Goal: Task Accomplishment & Management: Complete application form

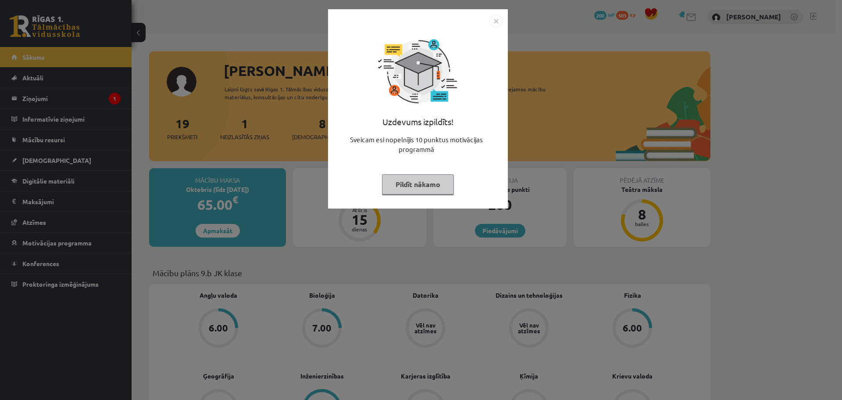
click at [496, 21] on img "Close" at bounding box center [496, 20] width 13 height 13
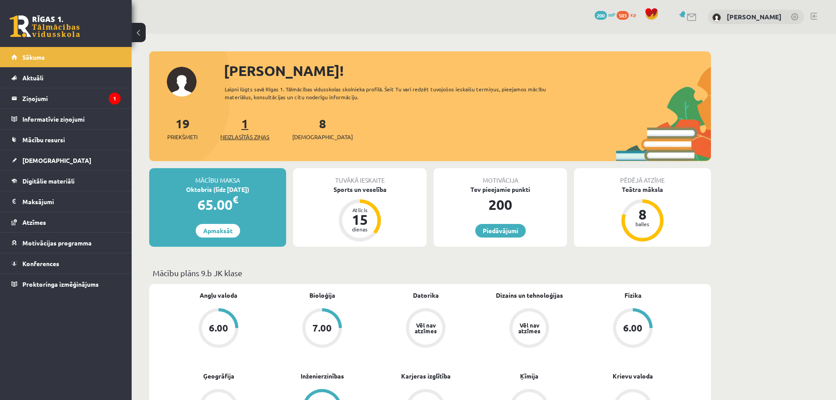
click at [243, 136] on span "Neizlasītās ziņas" at bounding box center [244, 136] width 49 height 9
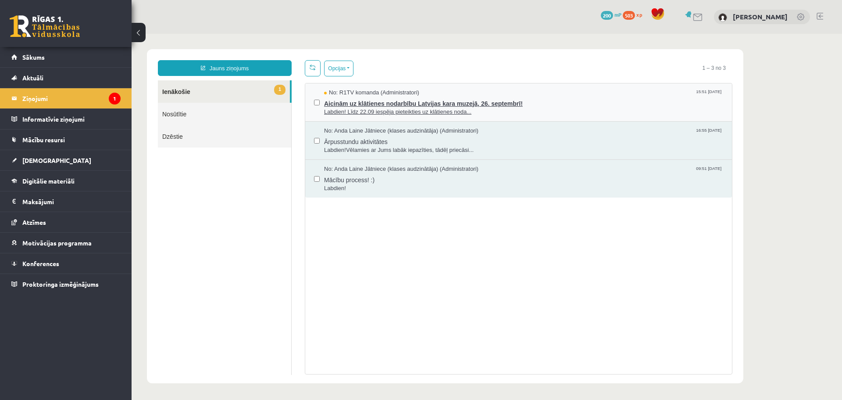
click at [376, 108] on span "Labdien! Līdz 22.09 iespēja pieteikties uz klātienes noda..." at bounding box center [523, 112] width 399 height 8
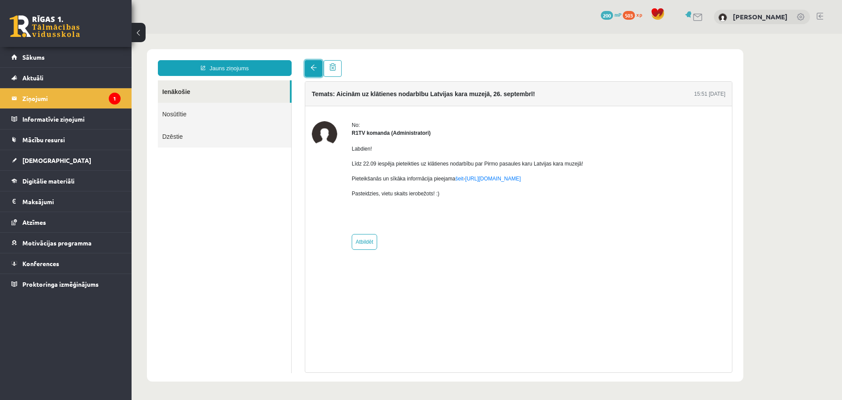
click at [314, 69] on span at bounding box center [314, 67] width 6 height 6
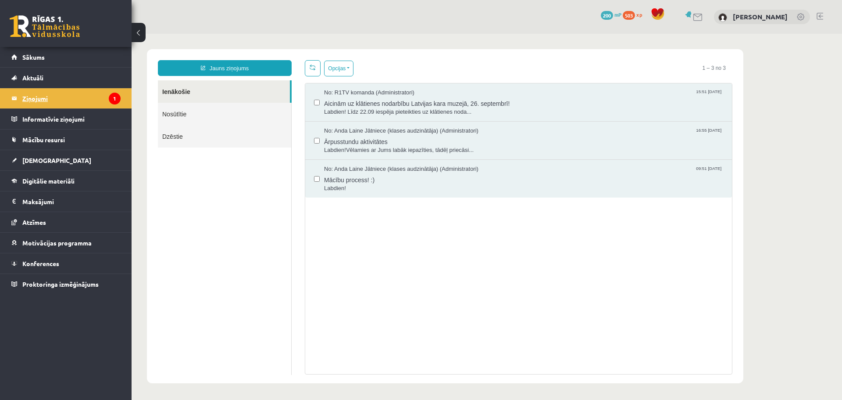
click at [90, 100] on legend "Ziņojumi 1" at bounding box center [71, 98] width 98 height 20
click at [57, 118] on legend "Informatīvie ziņojumi 0" at bounding box center [71, 119] width 98 height 20
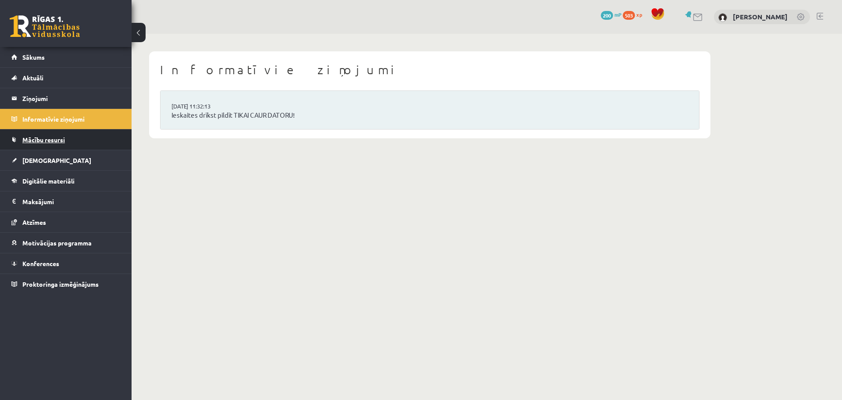
click at [65, 140] on span "Mācību resursi" at bounding box center [43, 140] width 43 height 8
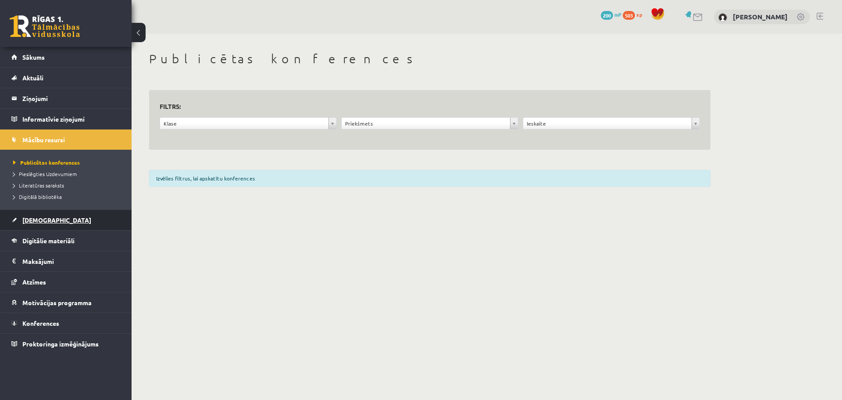
click at [46, 221] on span "[DEMOGRAPHIC_DATA]" at bounding box center [56, 220] width 69 height 8
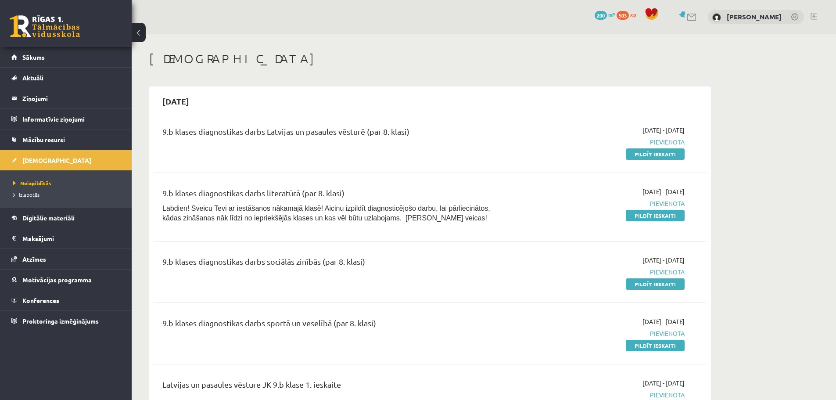
click at [629, 15] on span "503" at bounding box center [622, 15] width 12 height 9
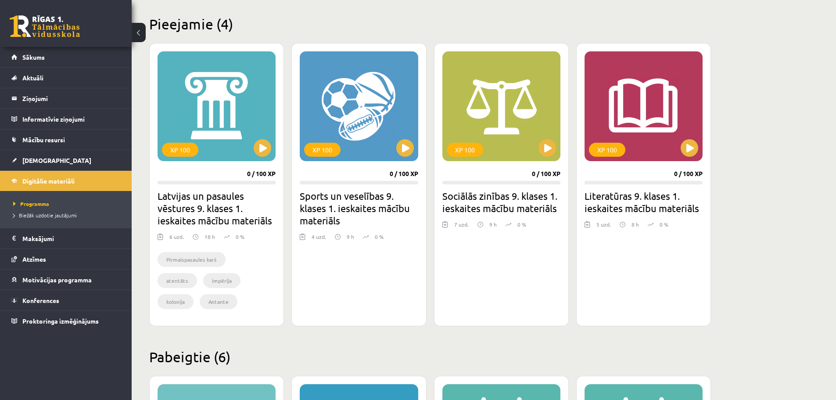
scroll to position [175, 0]
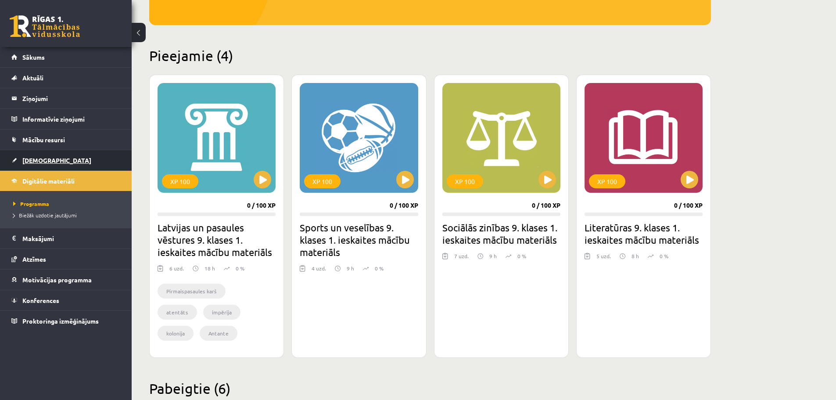
click at [66, 162] on link "[DEMOGRAPHIC_DATA]" at bounding box center [65, 160] width 109 height 20
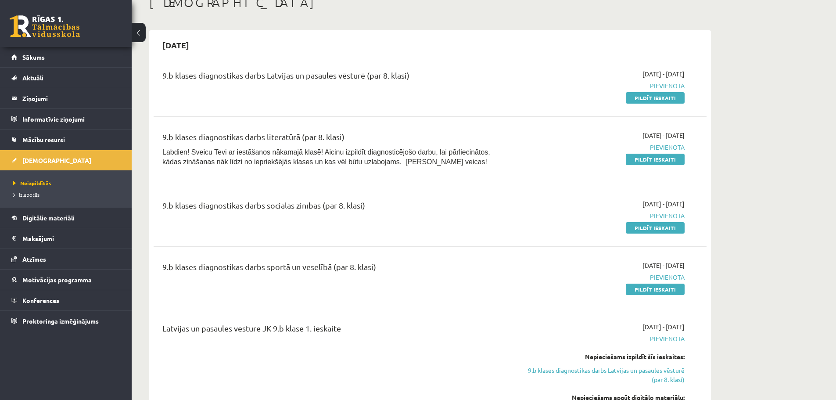
scroll to position [44, 0]
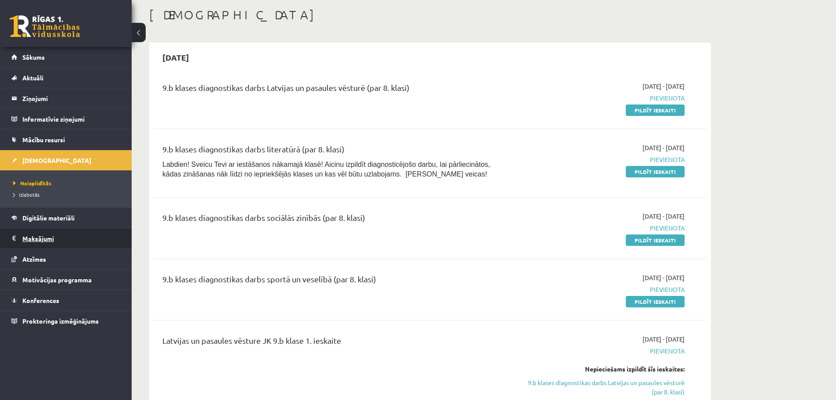
click at [40, 240] on legend "Maksājumi 0" at bounding box center [71, 238] width 98 height 20
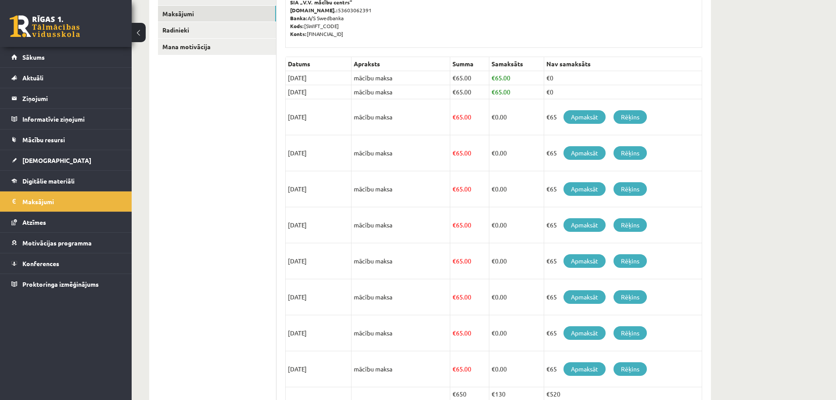
scroll to position [175, 0]
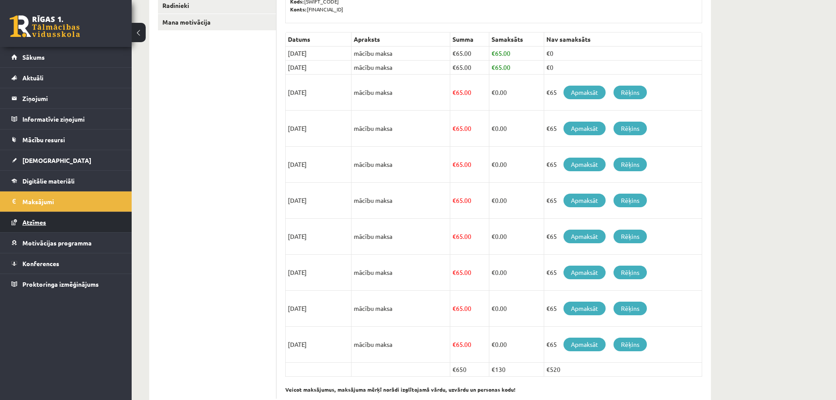
click at [38, 221] on span "Atzīmes" at bounding box center [34, 222] width 24 height 8
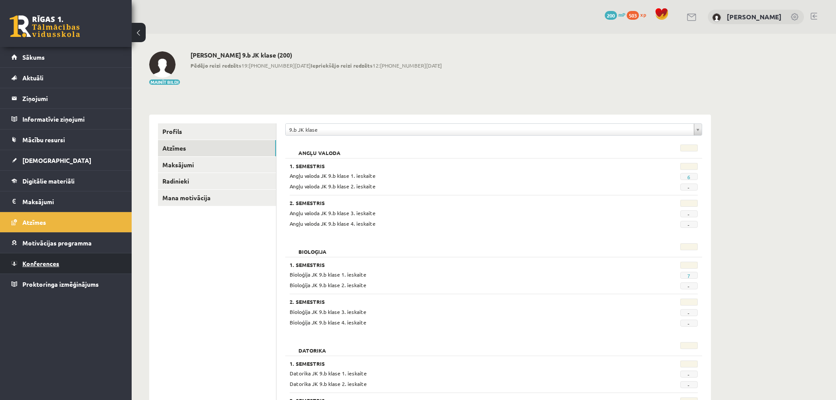
click at [50, 262] on span "Konferences" at bounding box center [40, 263] width 37 height 8
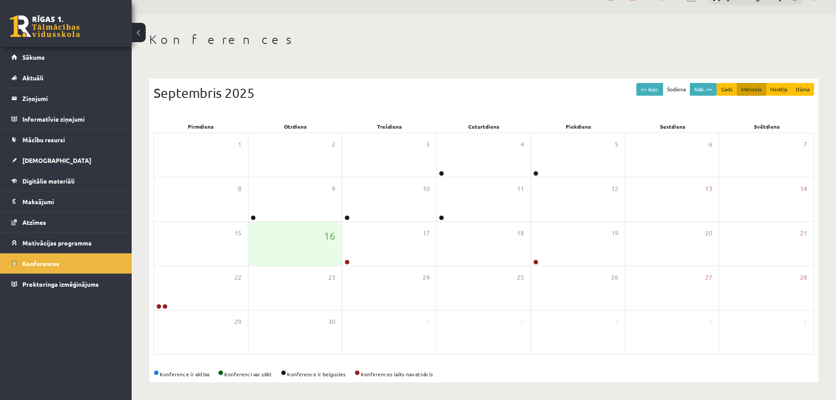
scroll to position [20, 0]
click at [52, 57] on link "Sākums" at bounding box center [65, 57] width 109 height 20
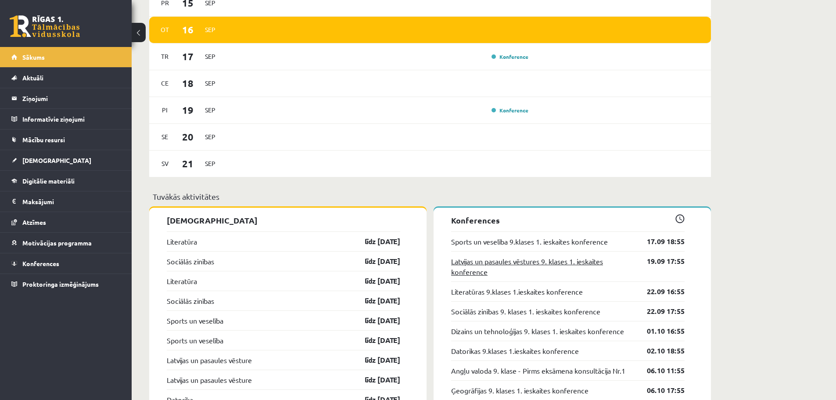
scroll to position [788, 0]
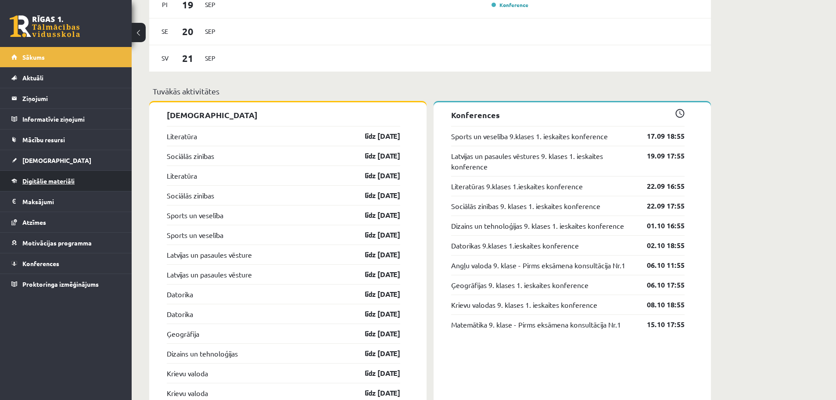
click at [44, 180] on span "Digitālie materiāli" at bounding box center [48, 181] width 52 height 8
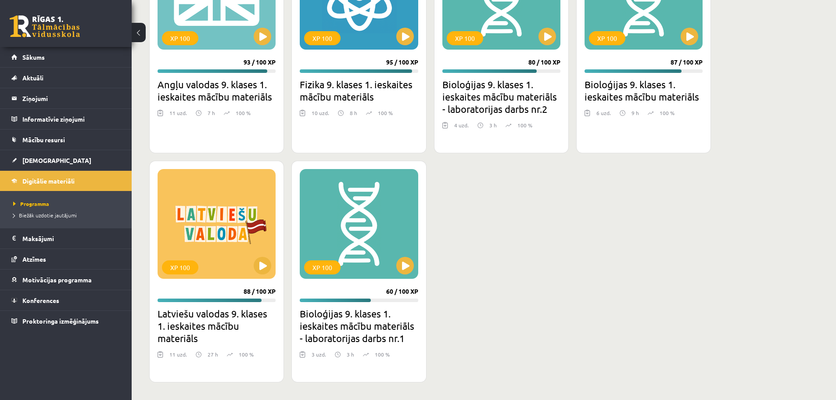
scroll to position [651, 0]
click at [43, 139] on span "Mācību resursi" at bounding box center [43, 140] width 43 height 8
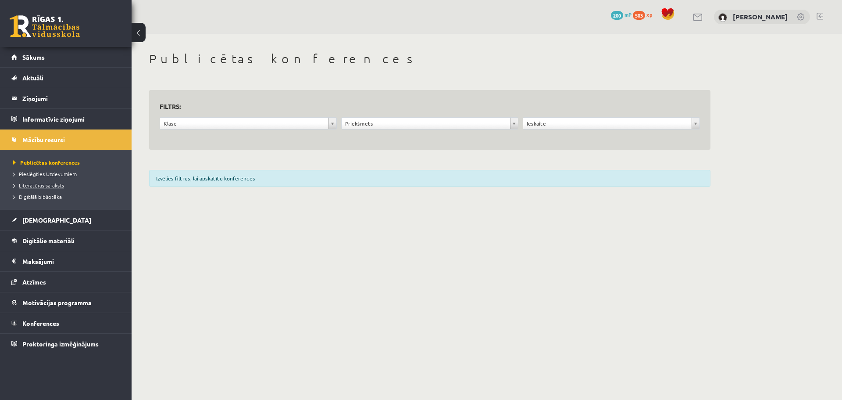
click at [46, 186] on span "Literatūras saraksts" at bounding box center [38, 185] width 51 height 7
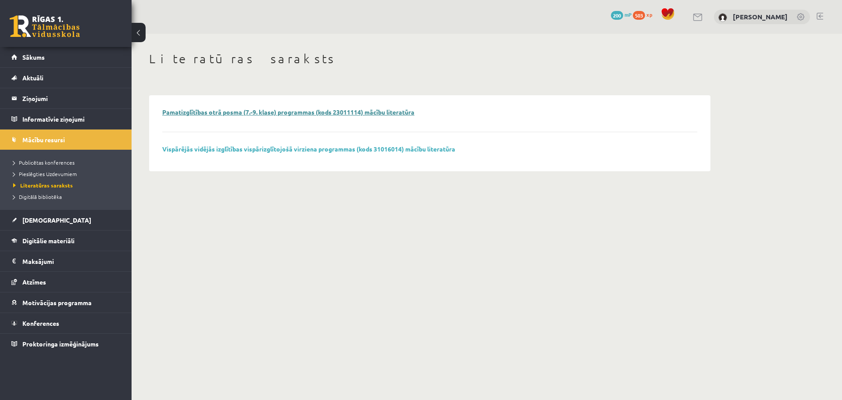
click at [407, 114] on link "Pamatizglītības otrā posma (7.-9. klase) programmas (kods 23011114) mācību lite…" at bounding box center [288, 112] width 252 height 8
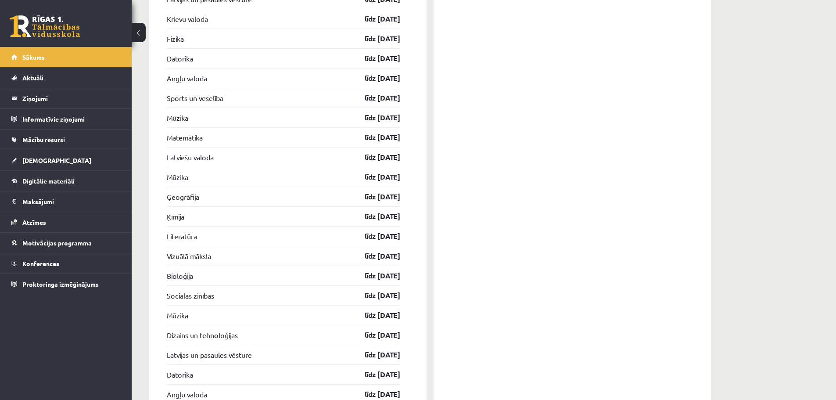
scroll to position [1358, 0]
click at [115, 156] on link "[DEMOGRAPHIC_DATA]" at bounding box center [65, 160] width 109 height 20
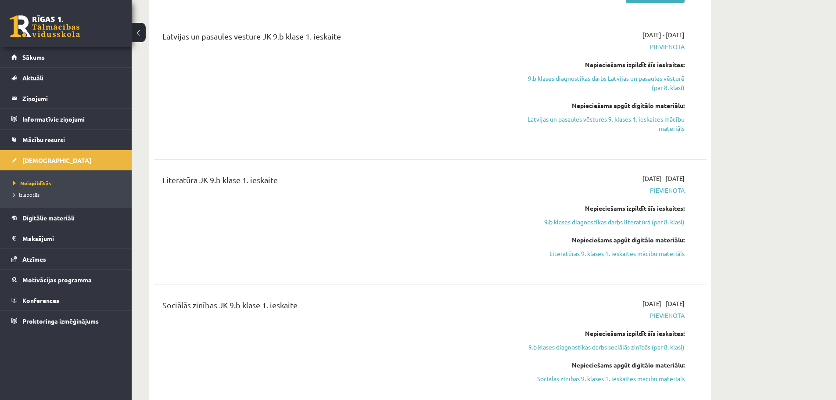
scroll to position [351, 0]
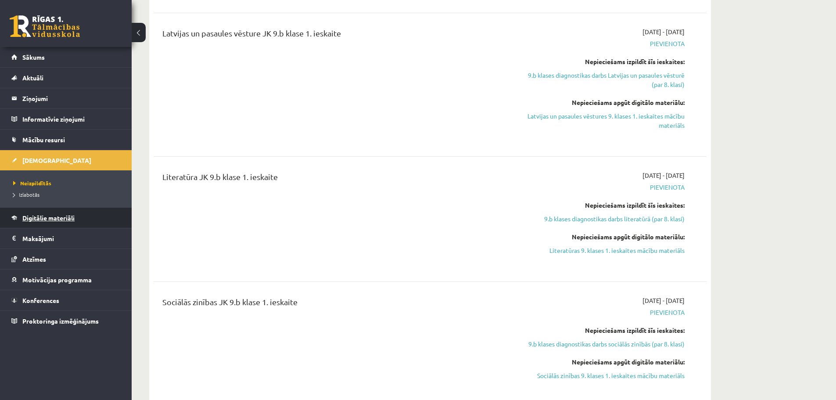
click at [50, 214] on span "Digitālie materiāli" at bounding box center [48, 218] width 52 height 8
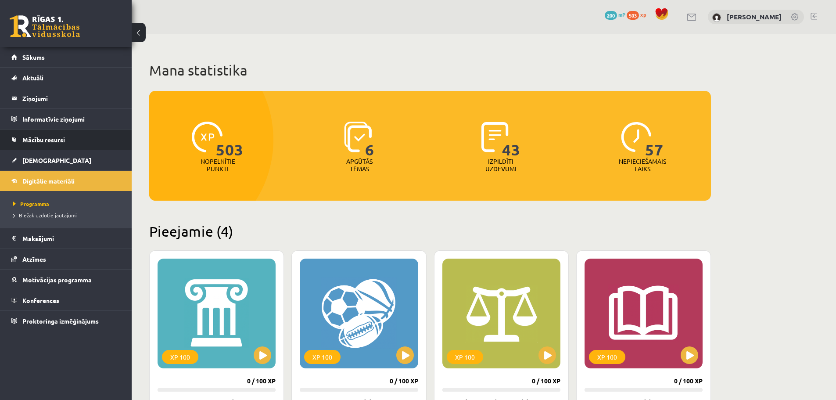
click at [96, 139] on link "Mācību resursi" at bounding box center [65, 139] width 109 height 20
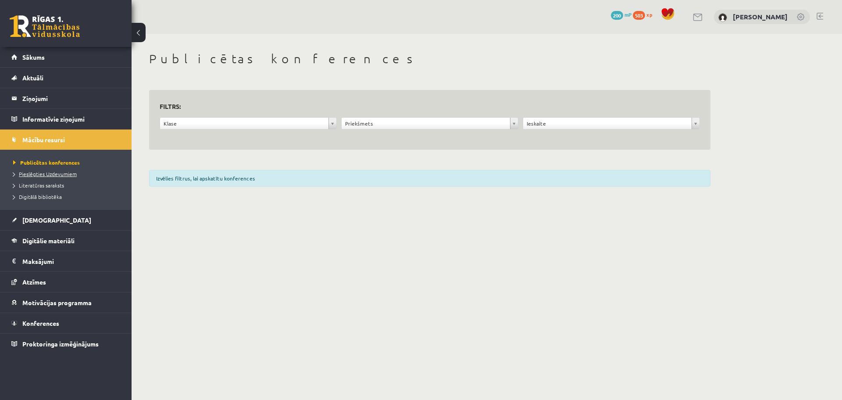
click at [57, 174] on span "Pieslēgties Uzdevumiem" at bounding box center [45, 173] width 64 height 7
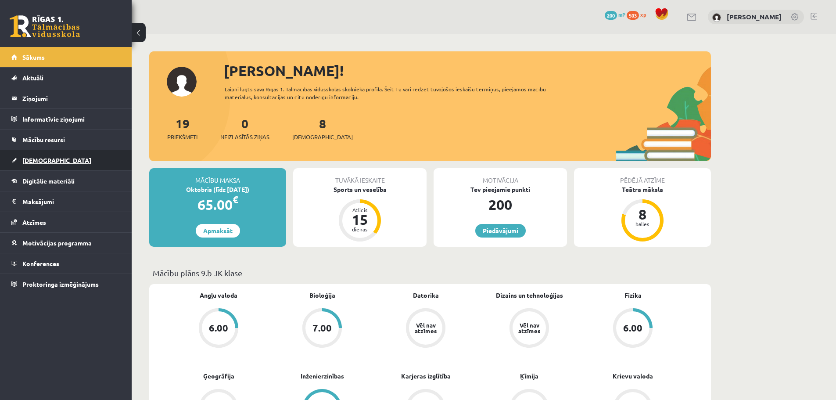
click at [94, 161] on link "[DEMOGRAPHIC_DATA]" at bounding box center [65, 160] width 109 height 20
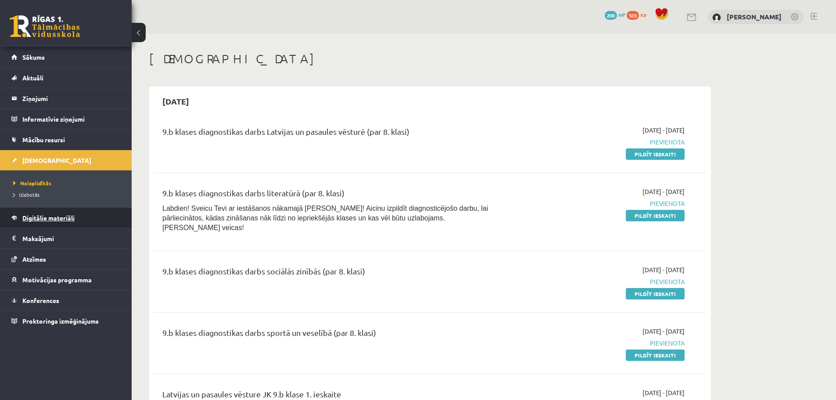
click at [98, 216] on link "Digitālie materiāli" at bounding box center [65, 218] width 109 height 20
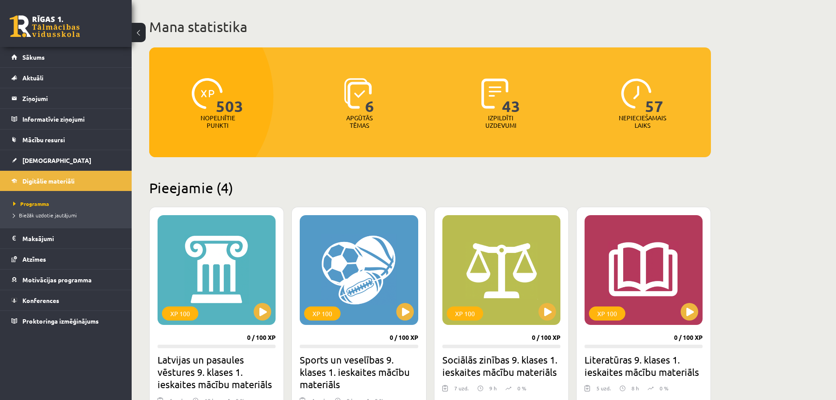
scroll to position [44, 0]
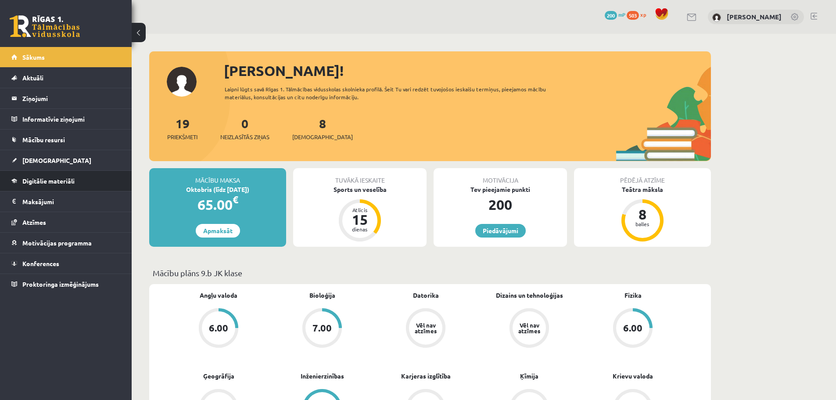
click at [128, 177] on li "Digitālie materiāli Programma Biežāk uzdotie jautājumi" at bounding box center [66, 180] width 132 height 21
click at [112, 179] on link "Digitālie materiāli" at bounding box center [65, 181] width 109 height 20
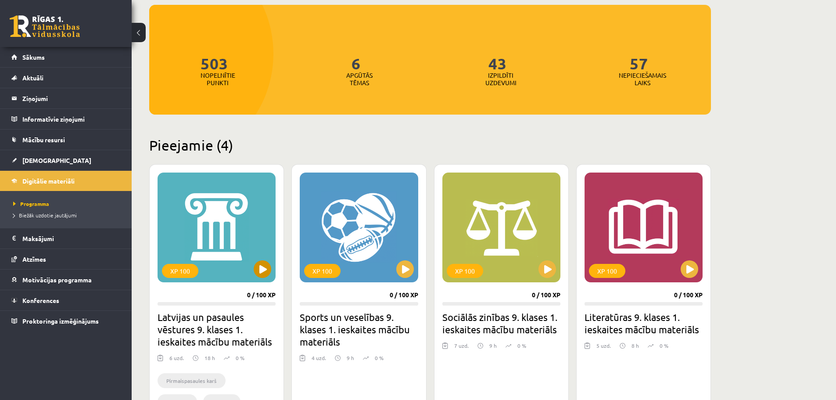
scroll to position [88, 0]
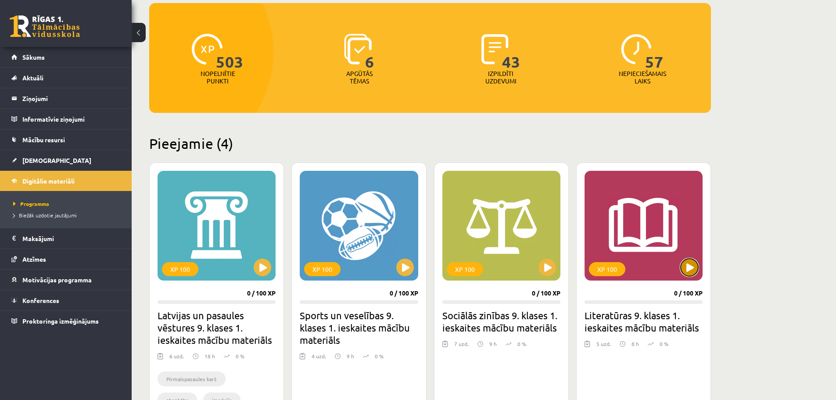
click at [685, 265] on button at bounding box center [689, 267] width 18 height 18
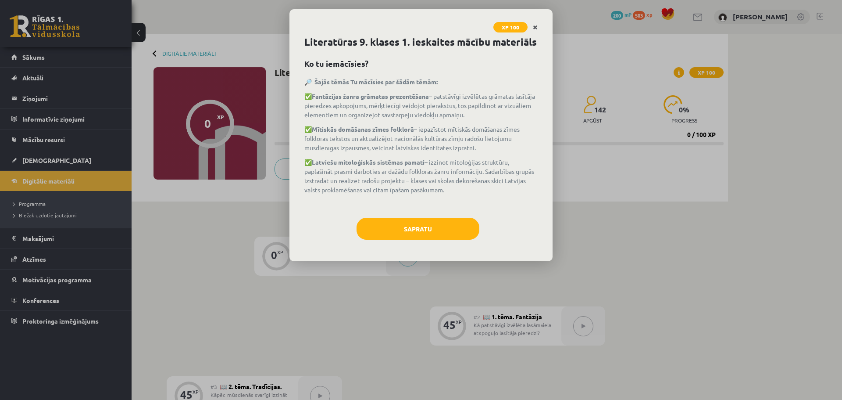
click at [537, 29] on icon "Close" at bounding box center [535, 28] width 5 height 6
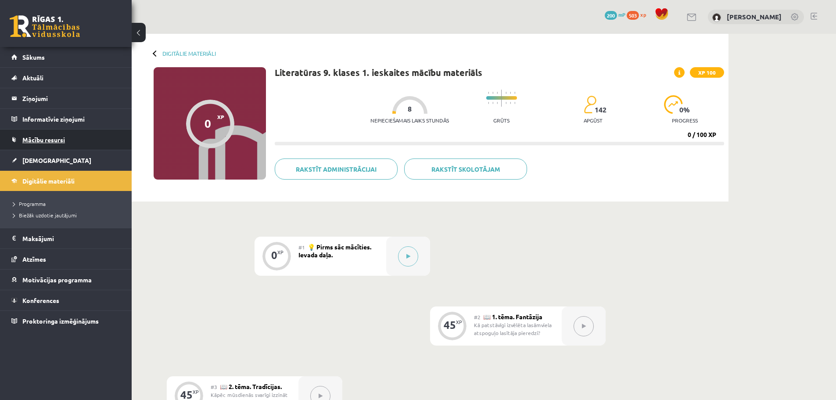
click at [61, 138] on span "Mācību resursi" at bounding box center [43, 140] width 43 height 8
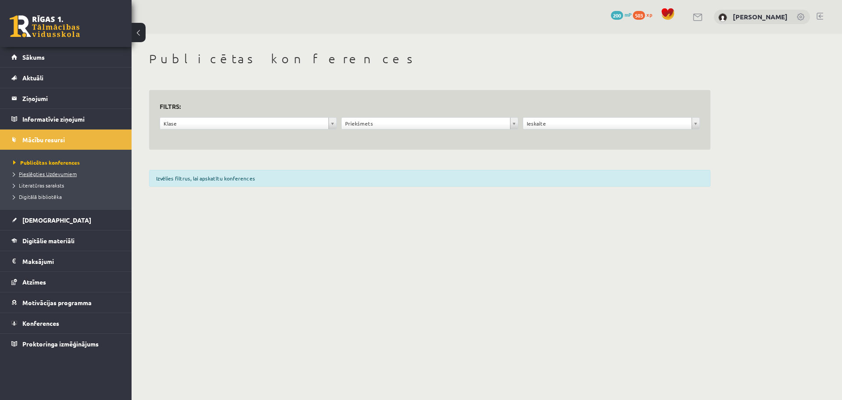
click at [55, 172] on span "Pieslēgties Uzdevumiem" at bounding box center [45, 173] width 64 height 7
click at [95, 240] on link "Digitālie materiāli" at bounding box center [65, 240] width 109 height 20
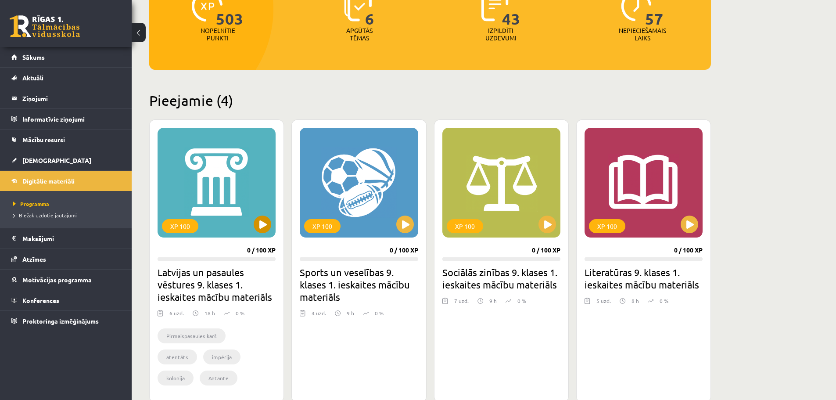
scroll to position [132, 0]
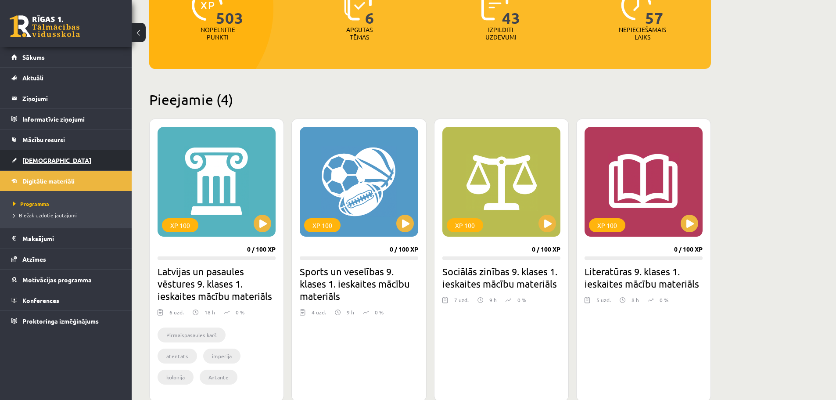
click at [27, 165] on link "[DEMOGRAPHIC_DATA]" at bounding box center [65, 160] width 109 height 20
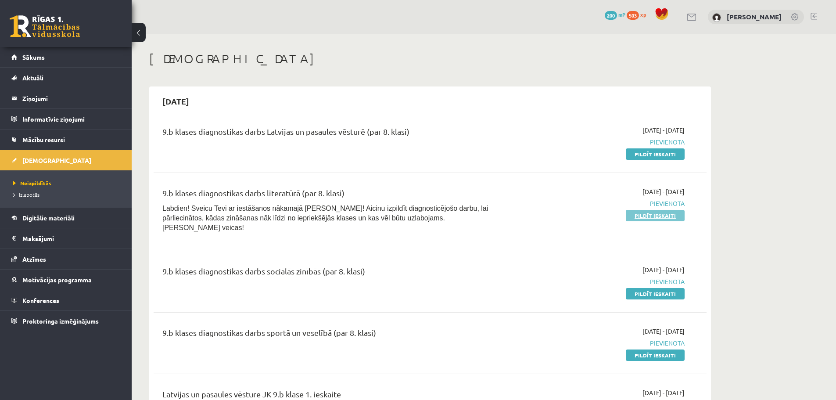
click at [641, 211] on link "Pildīt ieskaiti" at bounding box center [655, 215] width 59 height 11
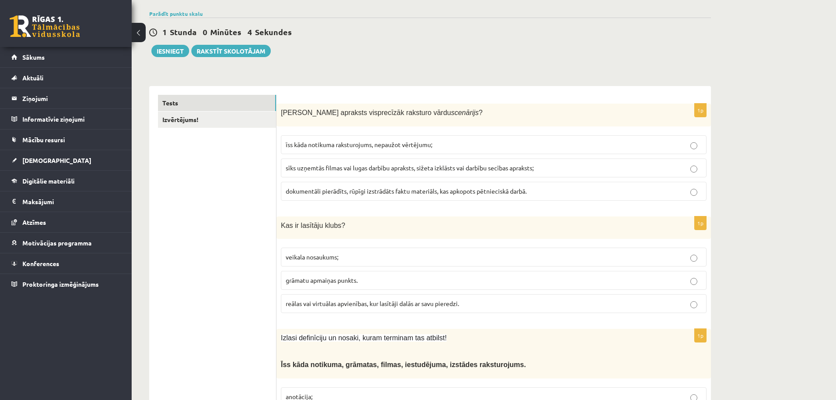
scroll to position [88, 0]
click at [297, 157] on label "sīks uzņemtās filmas vai lugas darbību apraksts, sižeta izklāsts vai darbību se…" at bounding box center [494, 166] width 426 height 19
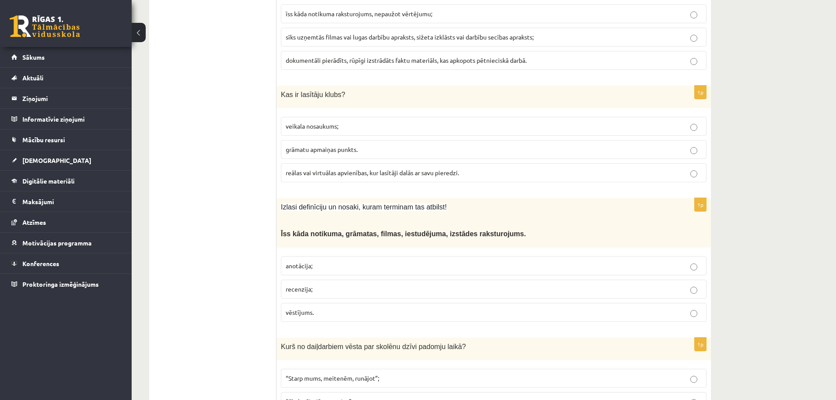
scroll to position [219, 0]
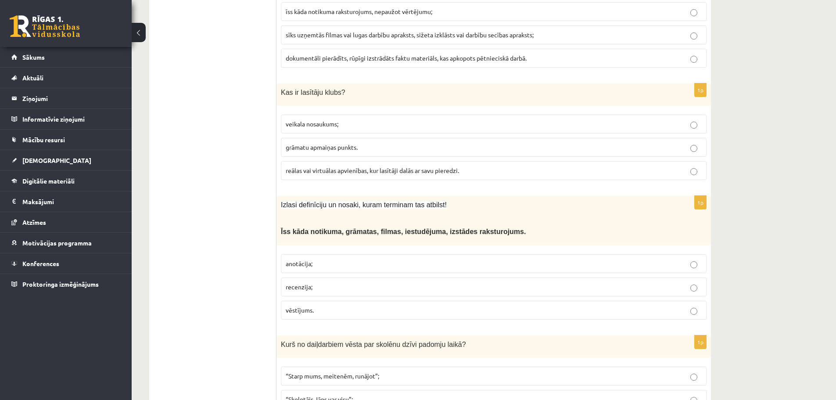
click at [389, 168] on label "reālas vai virtuālas apvienības, kur lasītāji dalās ar savu pieredzi." at bounding box center [494, 170] width 426 height 19
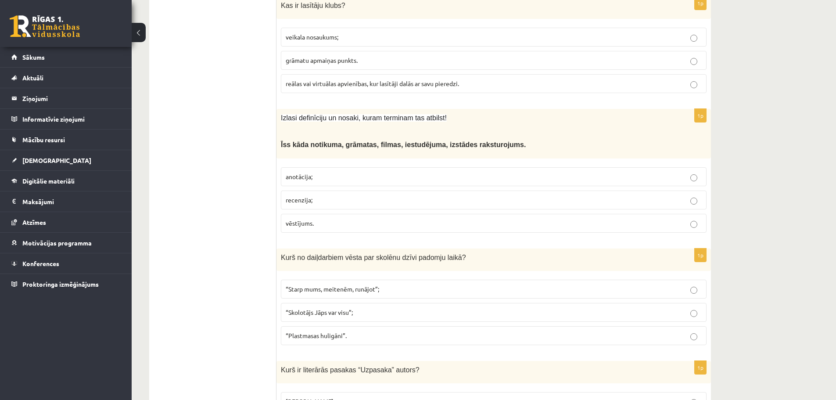
scroll to position [307, 0]
click at [377, 171] on p "anotācija;" at bounding box center [494, 175] width 416 height 9
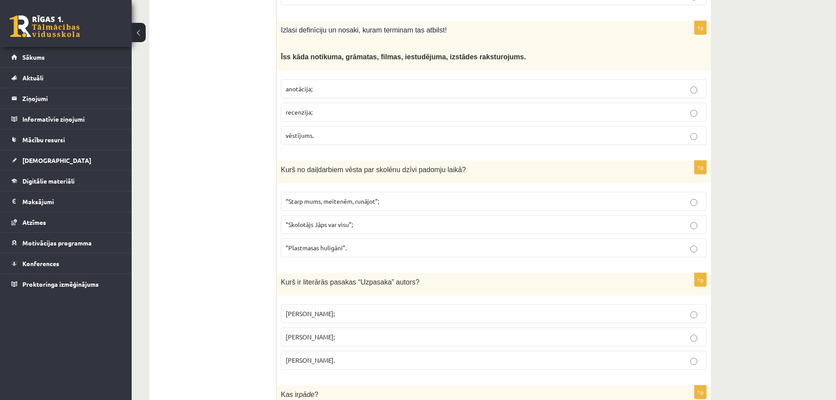
scroll to position [395, 0]
click at [364, 196] on span "“Starp mums, meitenēm, runājot”;" at bounding box center [332, 200] width 93 height 8
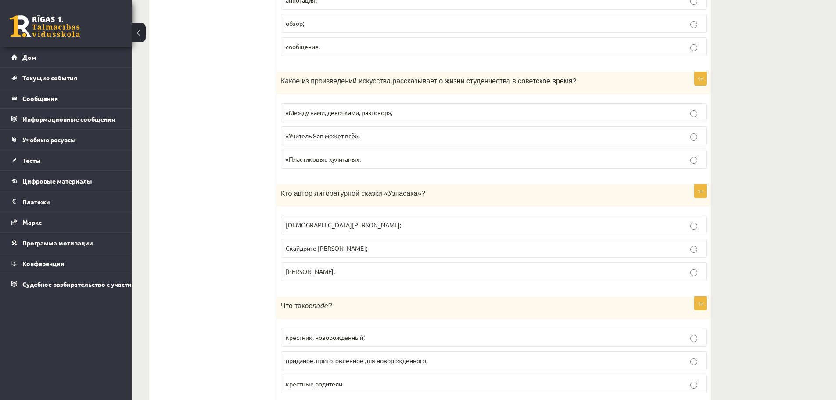
scroll to position [492, 0]
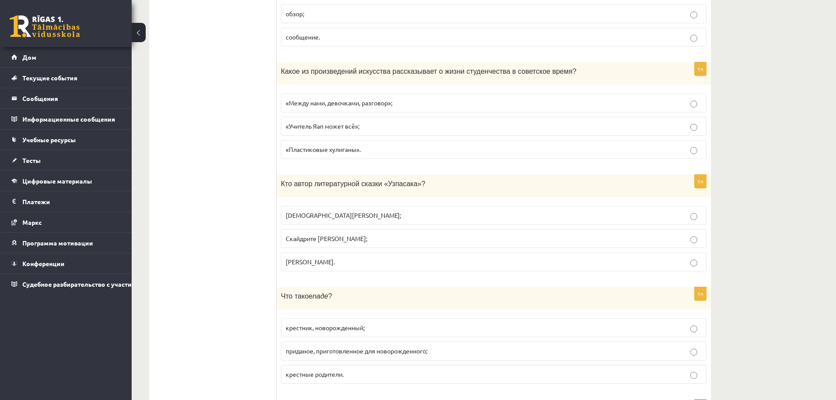
click at [369, 215] on p "Имантс Зиедонис;" at bounding box center [494, 215] width 416 height 9
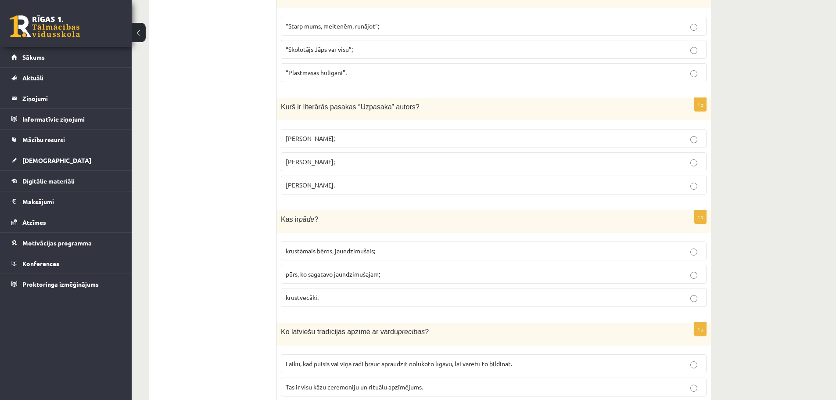
scroll to position [570, 0]
click at [459, 245] on p "krustāmais bērns, jaundzimušais;" at bounding box center [494, 249] width 416 height 9
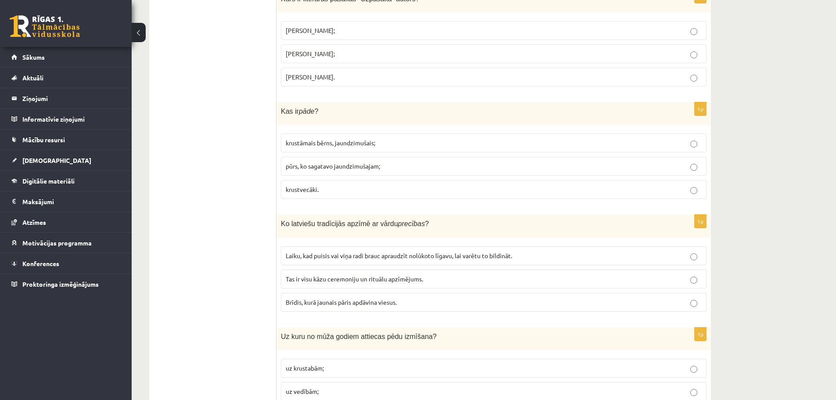
scroll to position [702, 0]
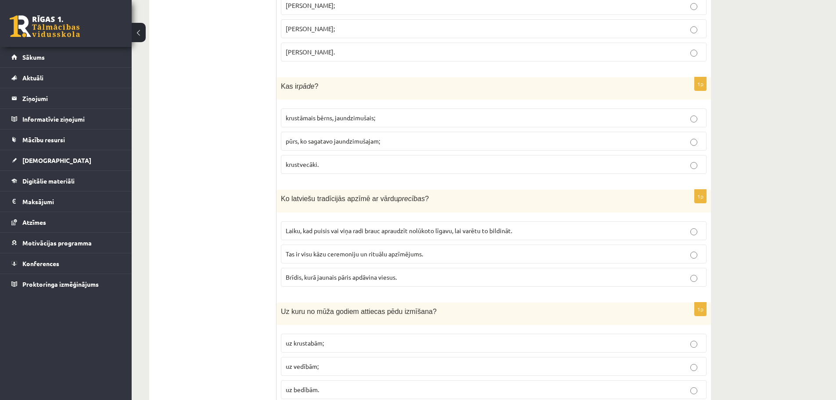
click at [382, 250] on span "Tas ir visu kāzu ceremoniju un rituālu apzīmējums." at bounding box center [354, 254] width 137 height 8
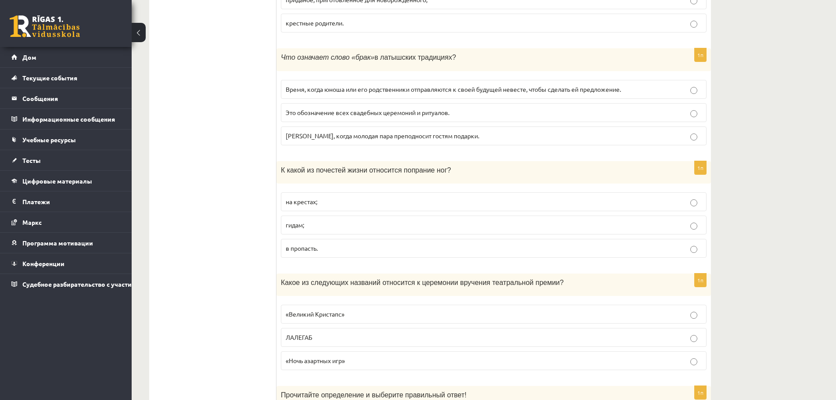
scroll to position [834, 0]
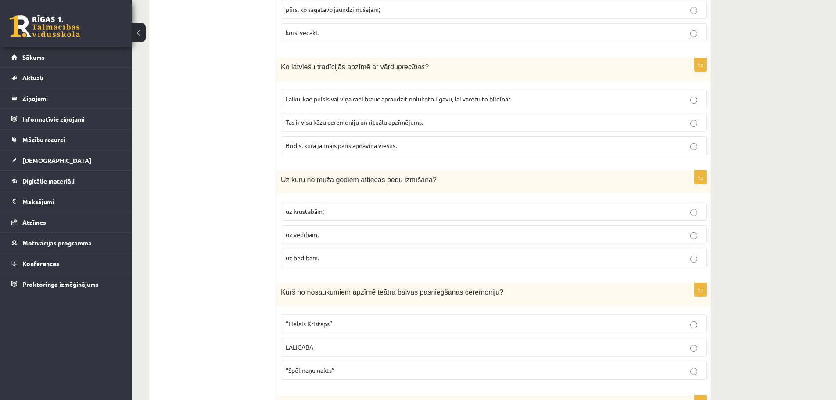
click at [370, 253] on p "uz bedībām." at bounding box center [494, 257] width 416 height 9
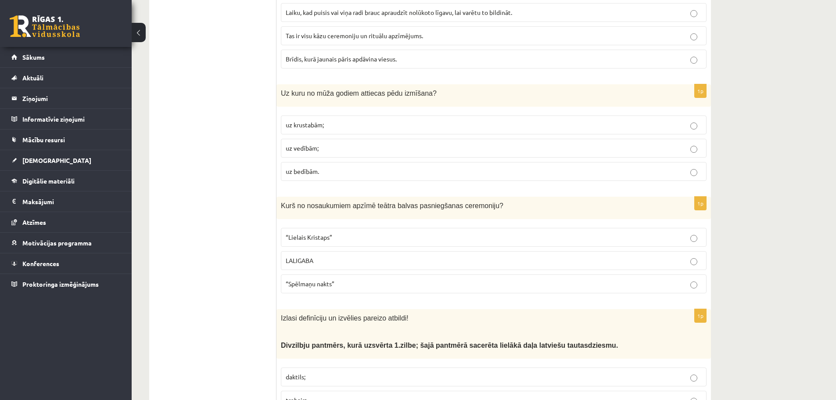
scroll to position [921, 0]
click at [333, 278] on p "“Spēlmaņu nakts”" at bounding box center [494, 282] width 416 height 9
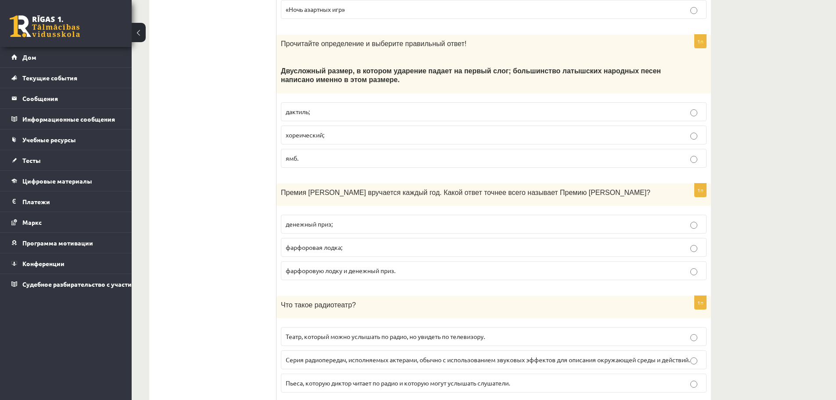
scroll to position [1185, 0]
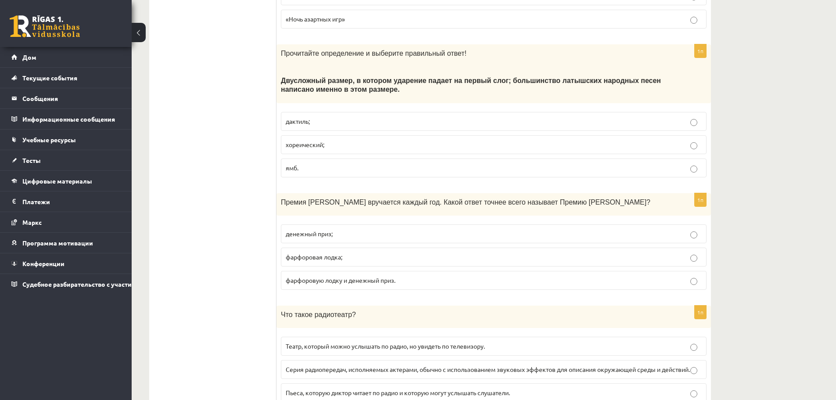
scroll to position [1194, 0]
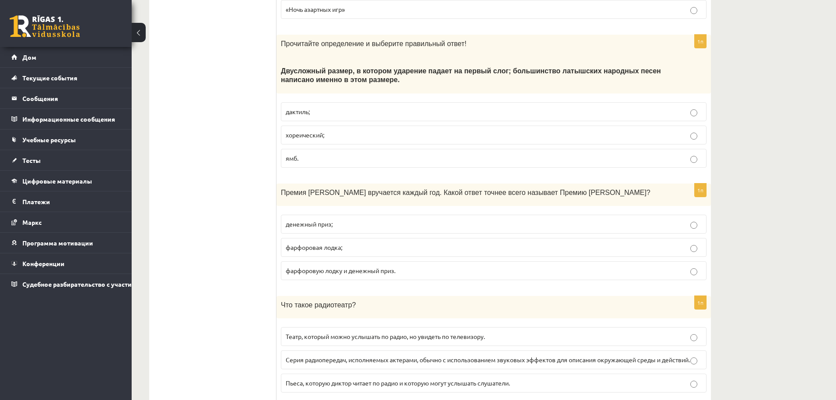
click at [456, 161] on p "ямб." at bounding box center [494, 158] width 416 height 9
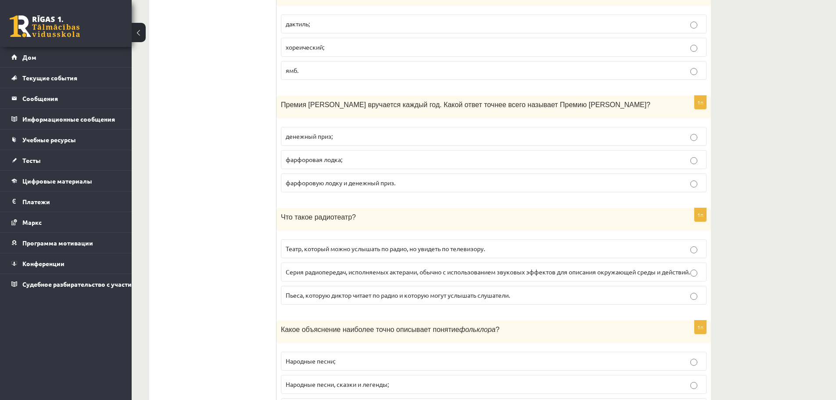
scroll to position [1272, 0]
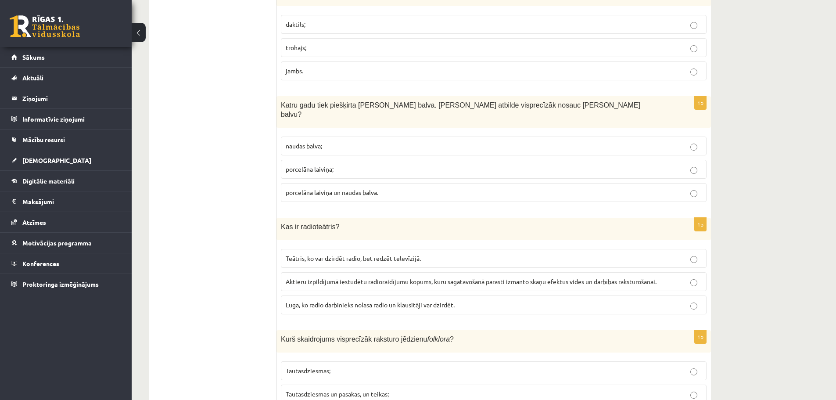
click at [441, 183] on label "porcelāna laiviņa un naudas balva." at bounding box center [494, 192] width 426 height 19
click at [412, 277] on span "Aktieru izpildījumā iestudētu radioraidījumu kopums, kuru sagatavošanā parasti …" at bounding box center [471, 281] width 371 height 8
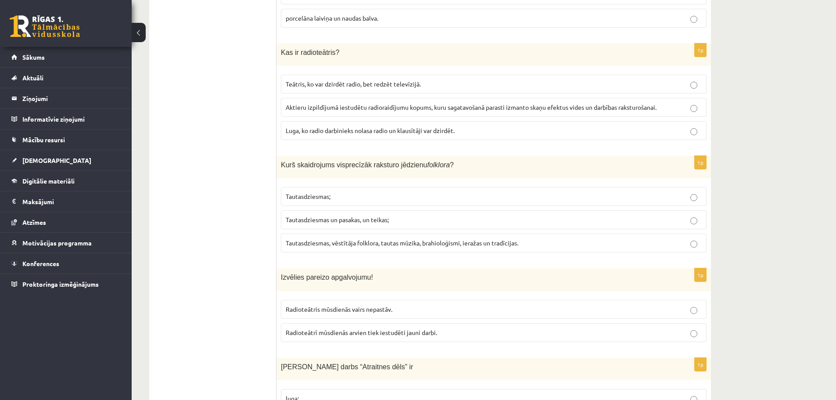
scroll to position [1448, 0]
click at [413, 237] on span "Tautasdziesmas, vēstītāja folklora, tautas mūzika, brahioloģismi, ieražas un tr…" at bounding box center [402, 241] width 233 height 8
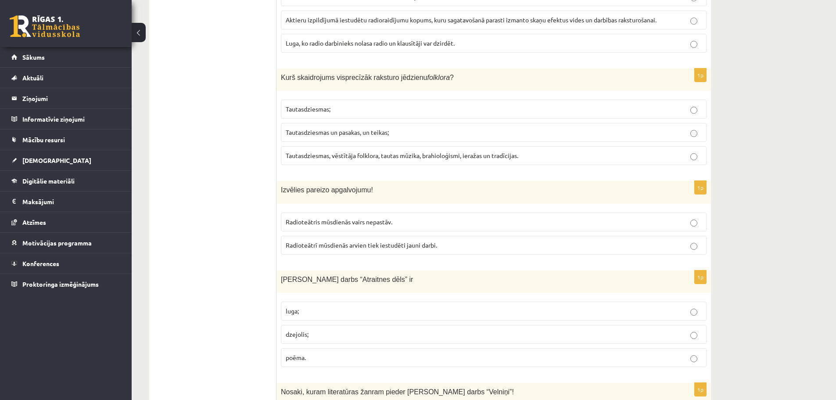
scroll to position [1536, 0]
click at [434, 215] on p "Radioteātris mūsdienās vairs nepastāv." at bounding box center [494, 219] width 416 height 9
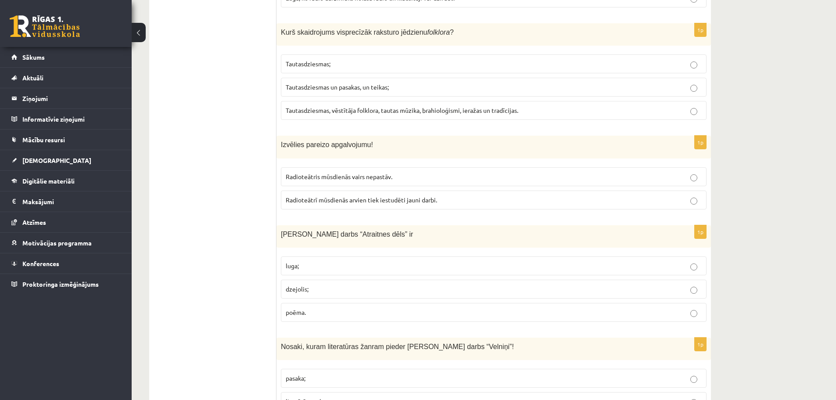
scroll to position [1579, 0]
click at [453, 307] on p "poēma." at bounding box center [494, 311] width 416 height 9
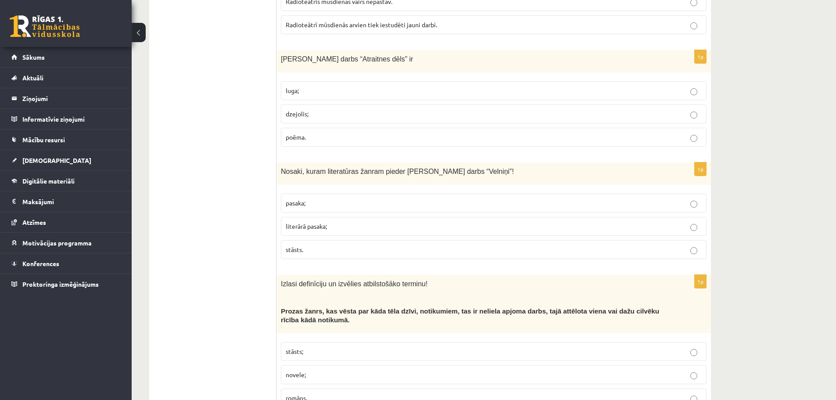
scroll to position [1755, 0]
click at [351, 197] on p "pasaka;" at bounding box center [494, 201] width 416 height 9
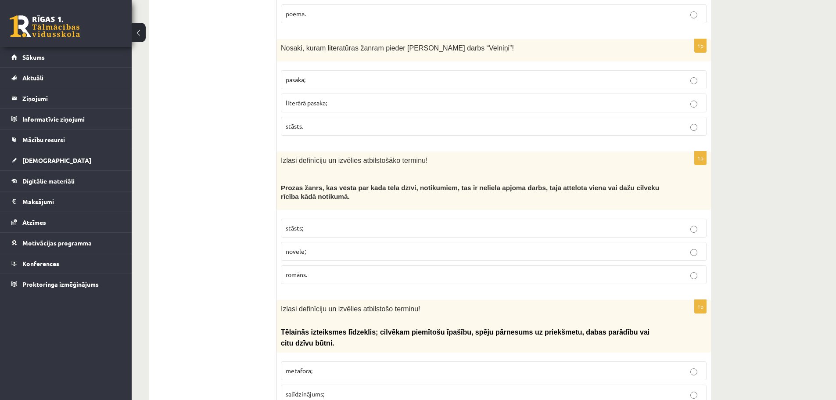
scroll to position [1887, 0]
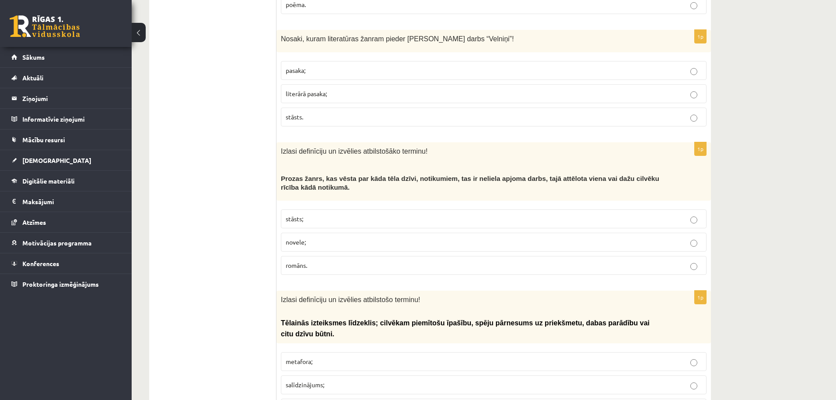
click at [367, 214] on p "stāsts;" at bounding box center [494, 218] width 416 height 9
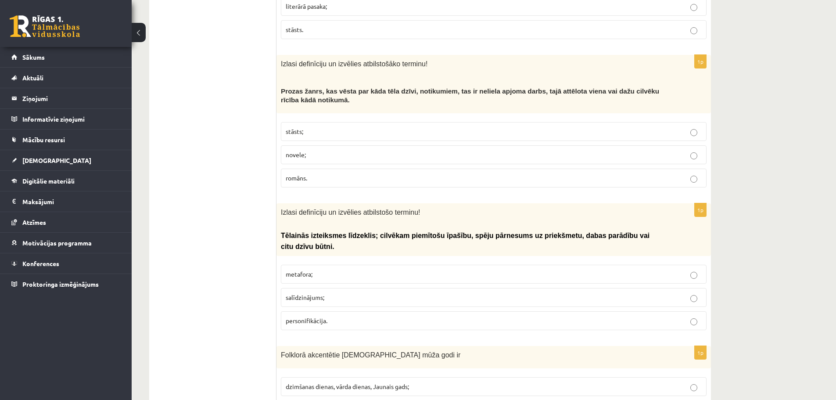
scroll to position [1974, 0]
click at [419, 311] on label "personifikācija." at bounding box center [494, 320] width 426 height 19
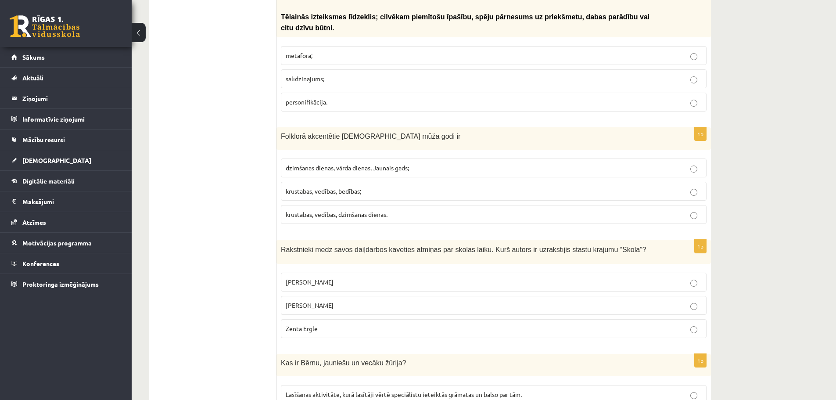
scroll to position [2194, 0]
click at [379, 185] on p "krustabas, vedības, bedības;" at bounding box center [494, 189] width 416 height 9
click at [322, 318] on label "Zenta Ērgle" at bounding box center [494, 327] width 426 height 19
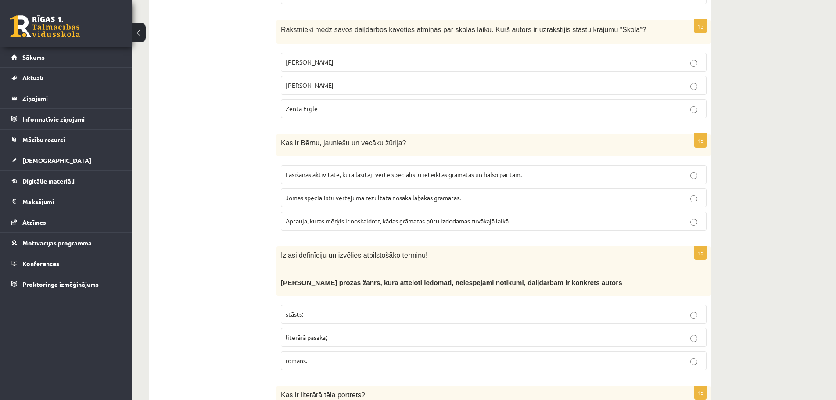
scroll to position [2413, 0]
click at [353, 169] on p "Lasīšanas aktivitāte, kurā lasītāji vērtē speciālistu ieteiktās grāmatas un bal…" at bounding box center [494, 173] width 416 height 9
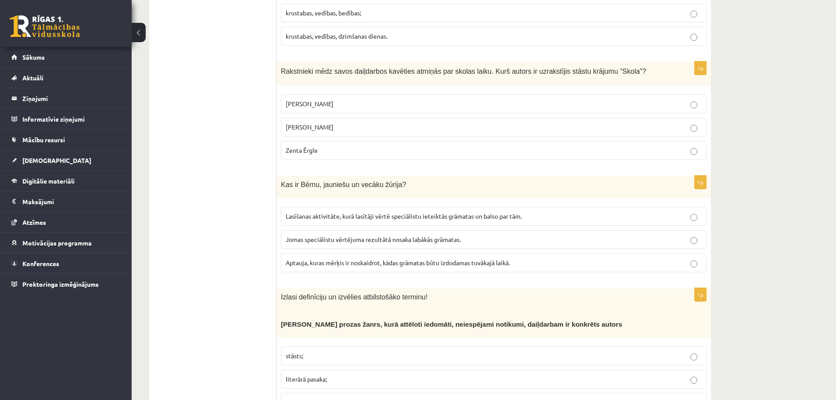
scroll to position [2369, 0]
click at [404, 100] on p "Pauls Bankovskis" at bounding box center [494, 104] width 416 height 9
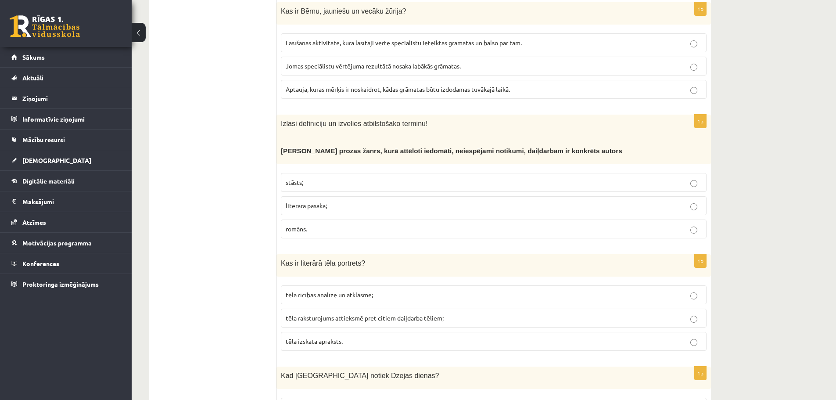
scroll to position [2545, 0]
click at [365, 200] on p "literārā pasaka;" at bounding box center [494, 204] width 416 height 9
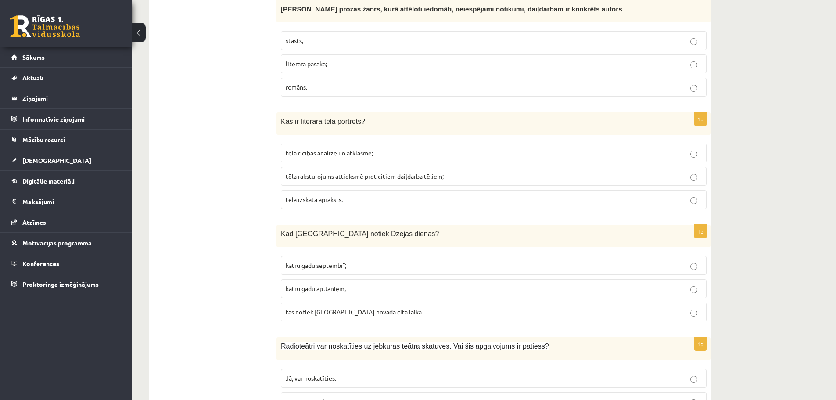
scroll to position [2676, 0]
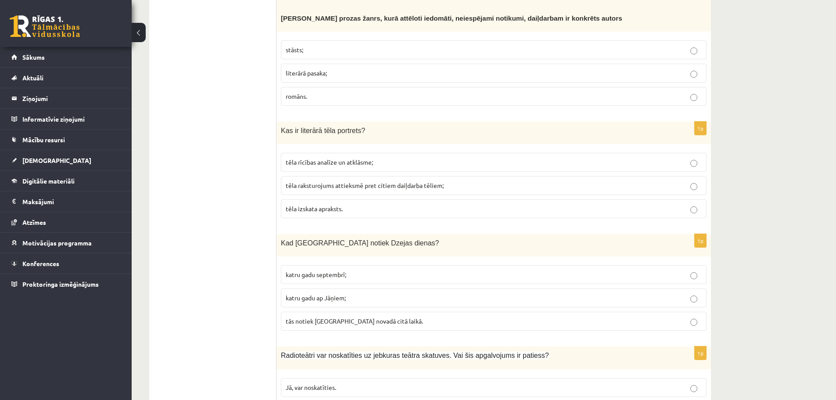
click at [369, 204] on p "tēla izskata apraksts." at bounding box center [494, 208] width 416 height 9
click at [415, 270] on p "katru gadu septembrī;" at bounding box center [494, 274] width 416 height 9
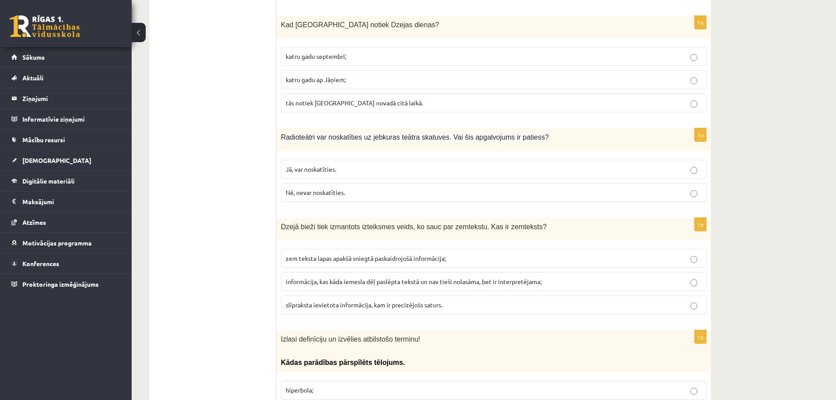
scroll to position [2896, 0]
click at [366, 186] on p "Nē, nevar noskatīties." at bounding box center [494, 190] width 416 height 9
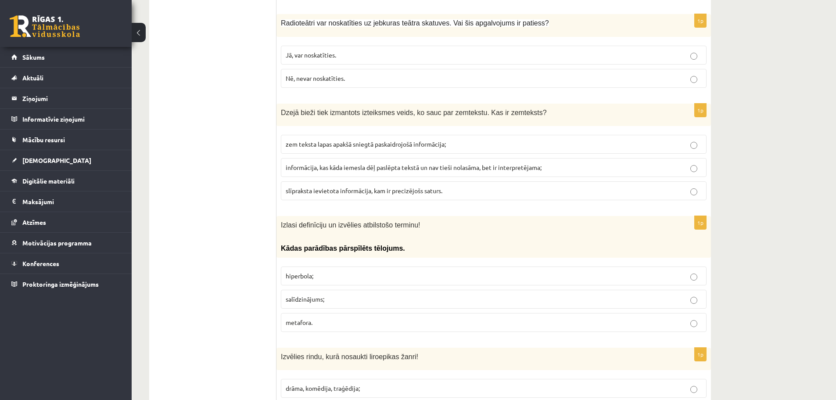
scroll to position [2983, 0]
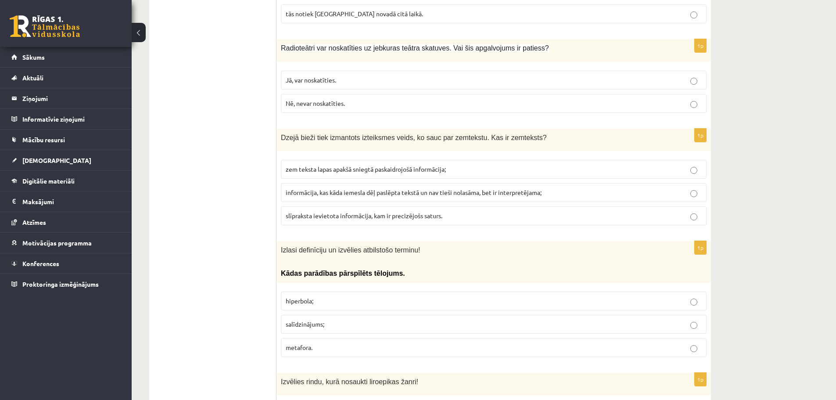
click at [372, 188] on span "informācija, kas kāda iemesla dēļ paslēpta tekstā un nav tieši nolasāma, bet ir…" at bounding box center [414, 192] width 256 height 8
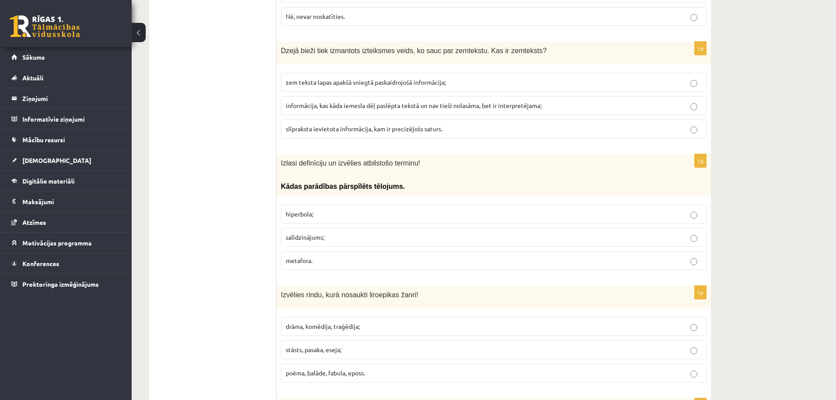
scroll to position [3071, 0]
click at [310, 204] on label "hiperbola;" at bounding box center [494, 213] width 426 height 19
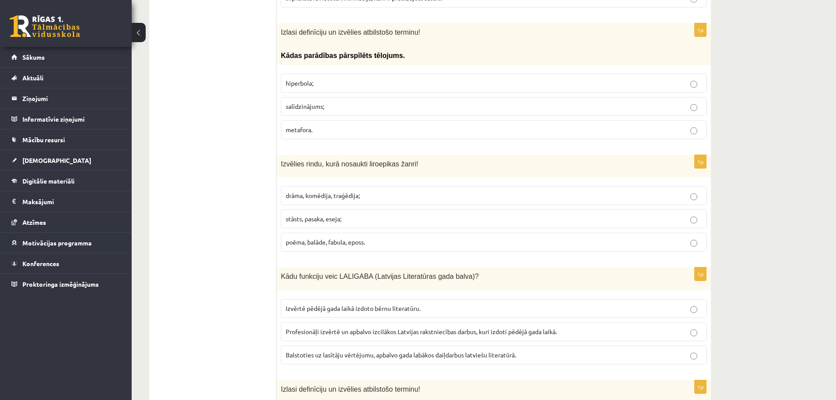
scroll to position [3203, 0]
click at [297, 231] on label "poēma, balāde, fabula, eposs." at bounding box center [494, 240] width 426 height 19
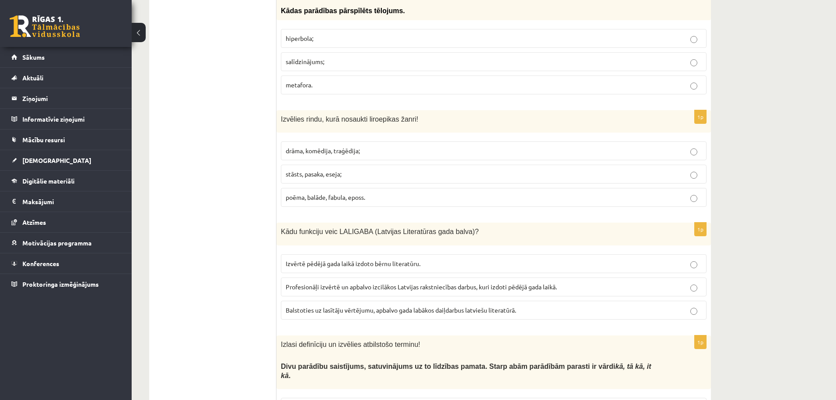
scroll to position [3247, 0]
click at [386, 282] on span "Profesionāļi izvērtē un apbalvo izcilākos Latvijas rakstniecības darbus, kuri i…" at bounding box center [421, 286] width 271 height 8
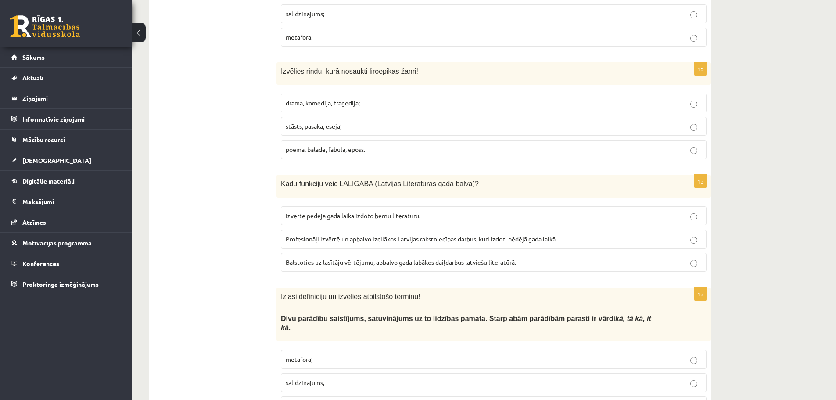
scroll to position [3304, 0]
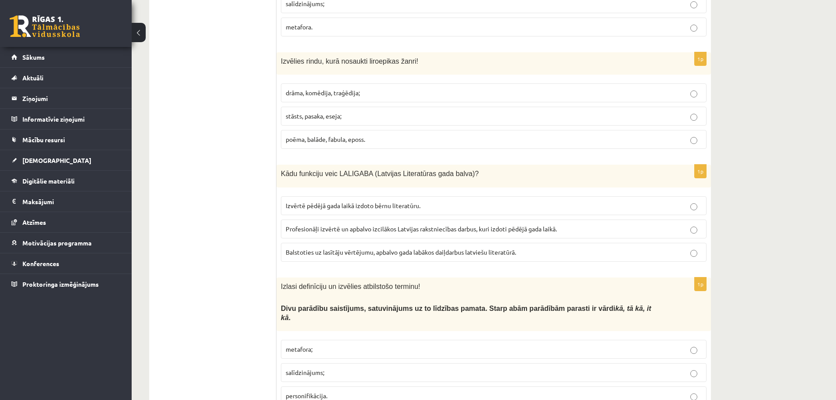
click at [517, 368] on p "salīdzinājums;" at bounding box center [494, 372] width 416 height 9
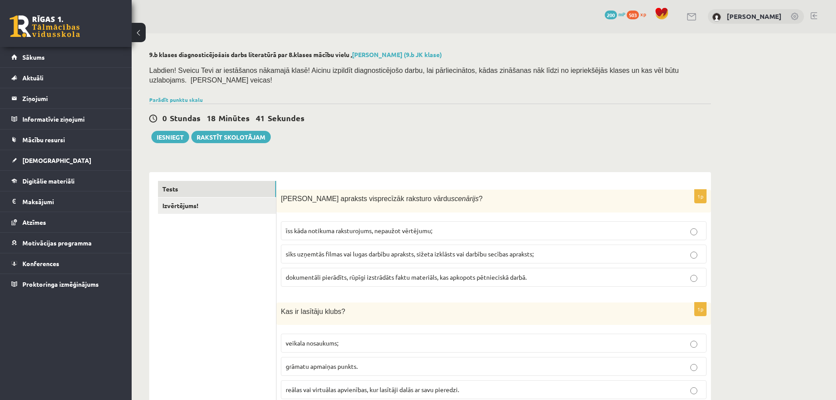
scroll to position [0, 0]
click at [175, 131] on button "Iesniegt" at bounding box center [170, 137] width 38 height 12
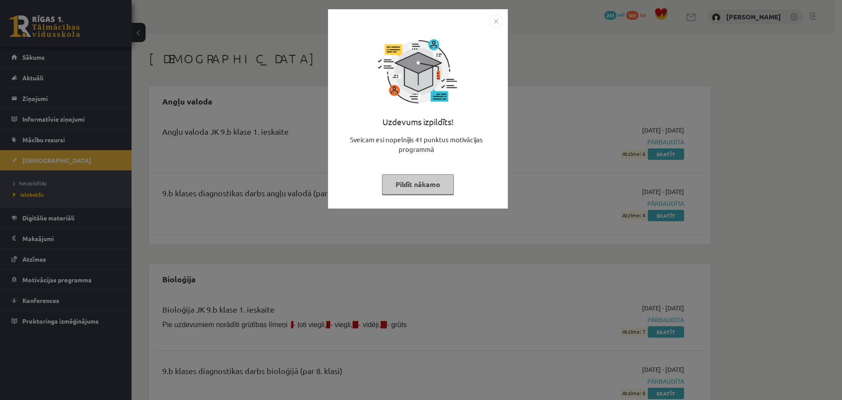
click at [495, 21] on img "Close" at bounding box center [496, 20] width 13 height 13
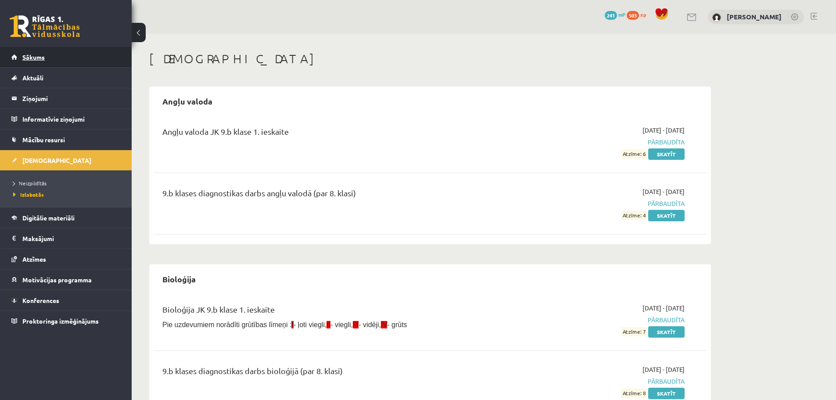
click at [72, 61] on link "Sākums" at bounding box center [65, 57] width 109 height 20
